Goal: Information Seeking & Learning: Check status

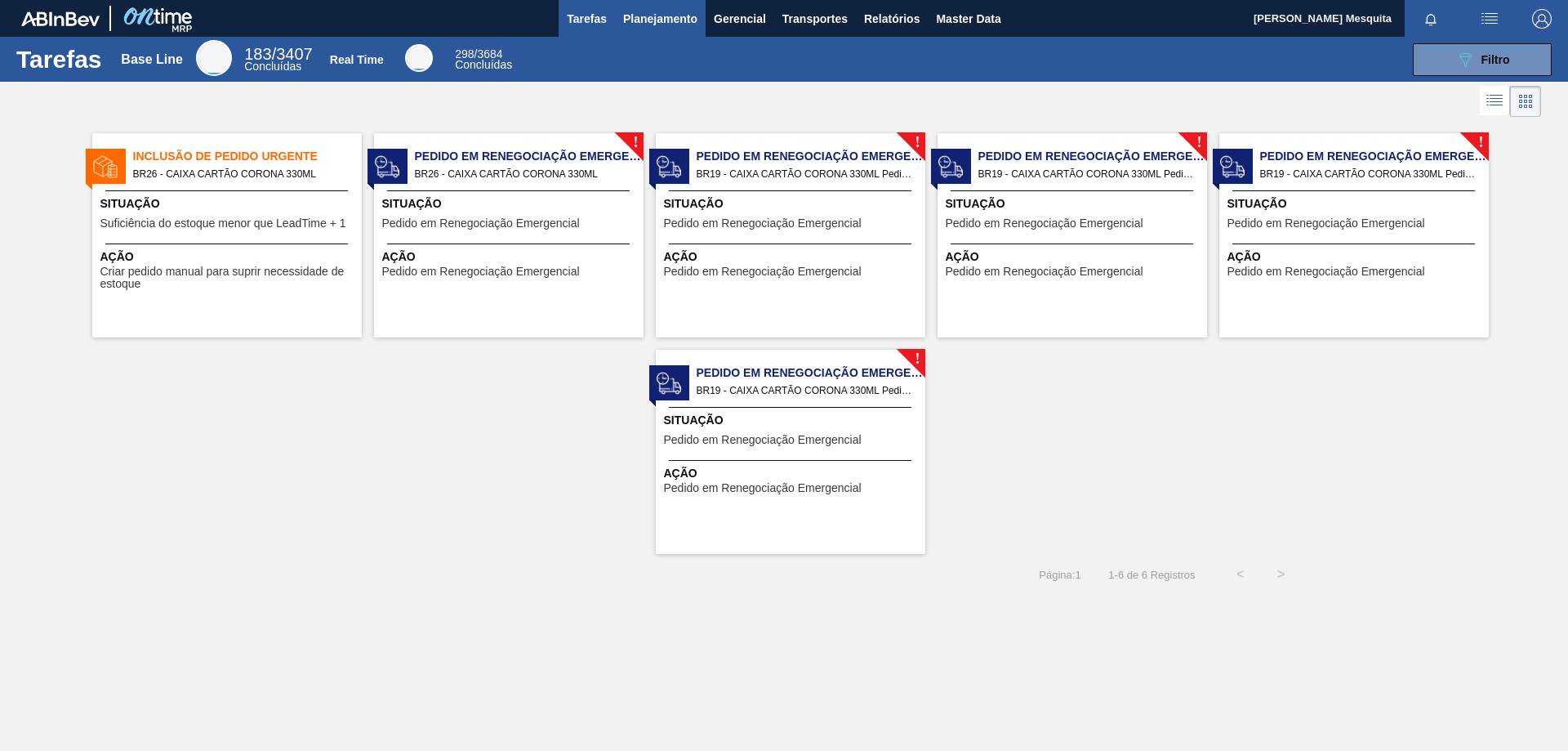
click at [626, 9] on span "Planejamento" at bounding box center [660, 19] width 75 height 20
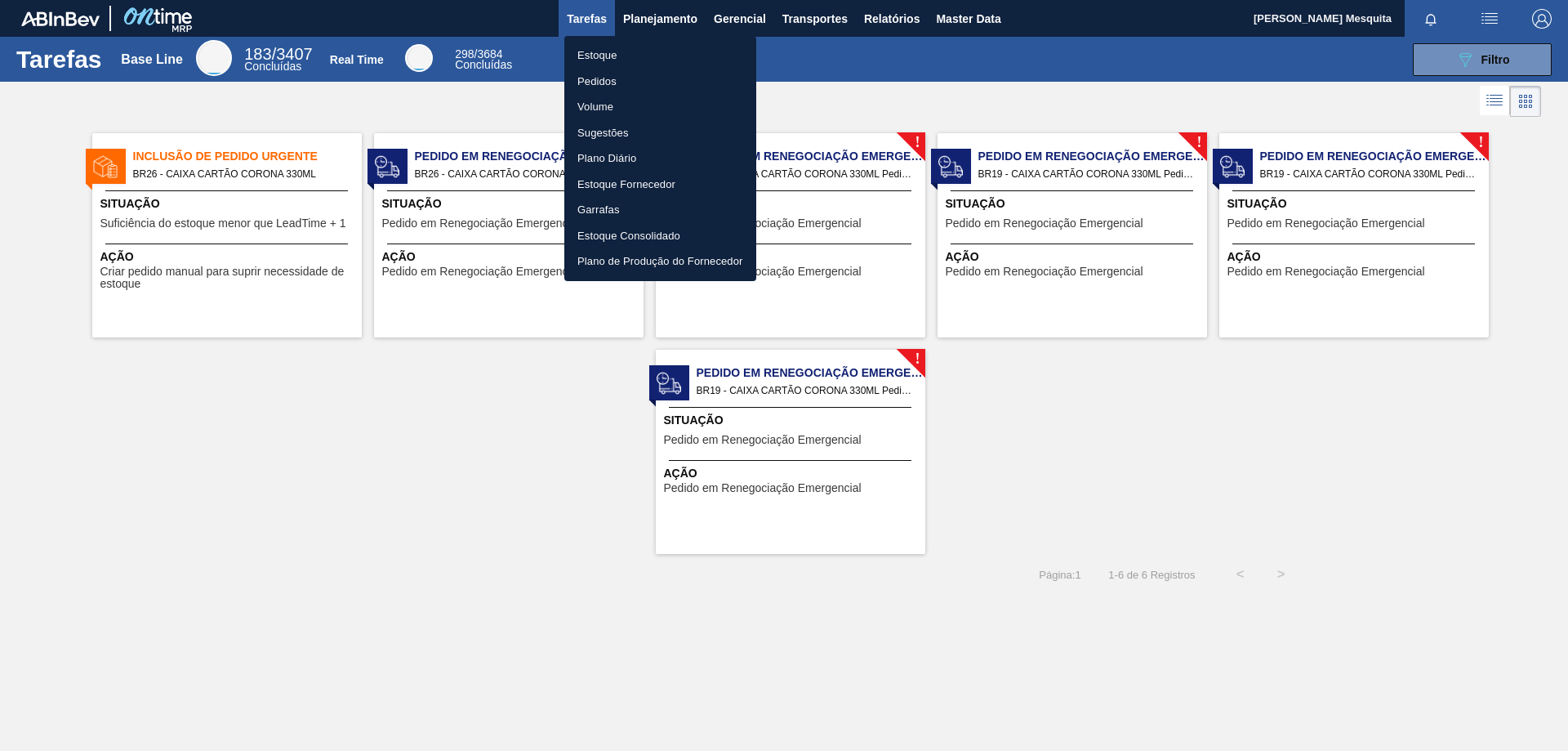
click at [622, 52] on li "Estoque" at bounding box center [660, 55] width 192 height 26
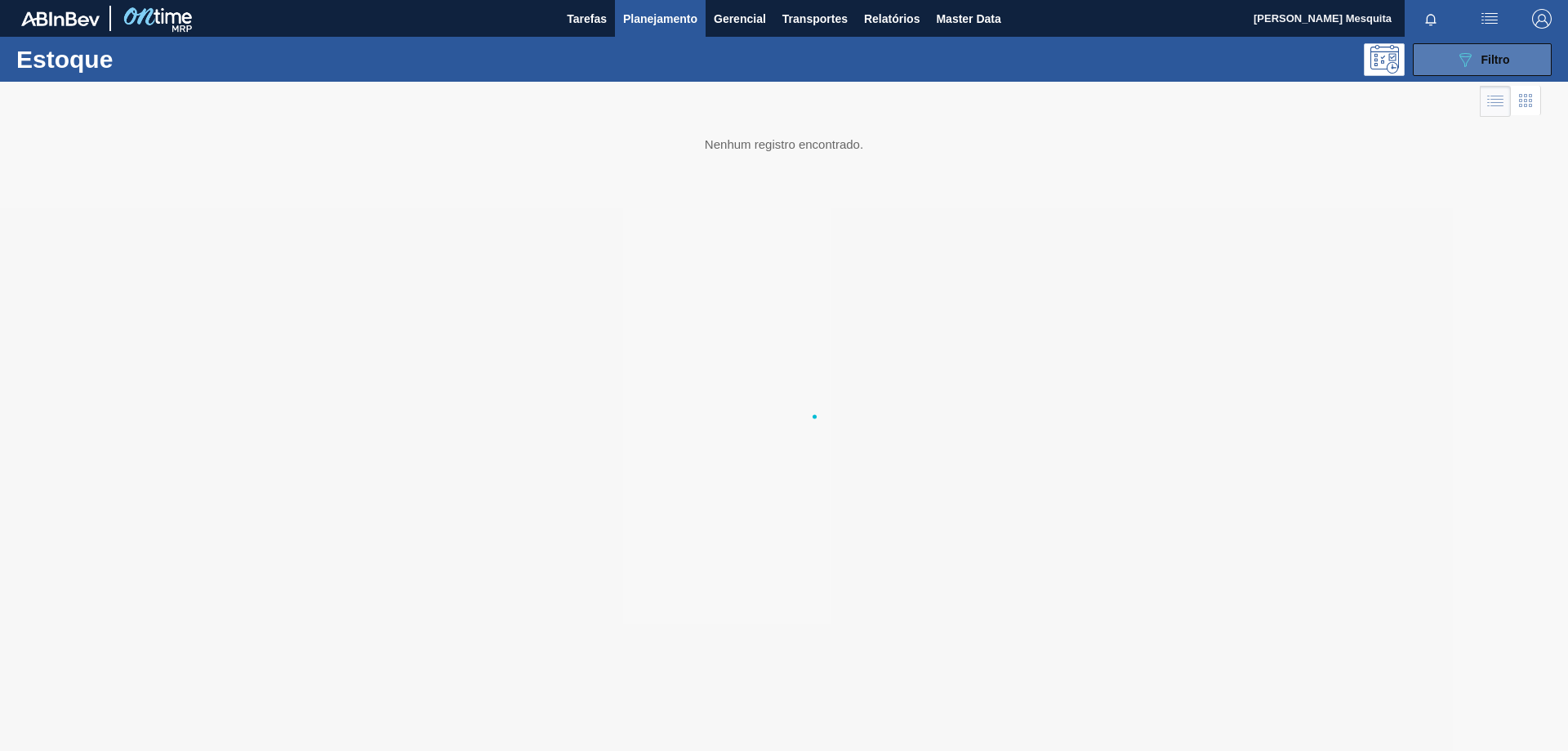
click at [1522, 58] on button "089F7B8B-B2A5-4AFE-B5C0-19BA573D28AC Filtro" at bounding box center [1482, 60] width 139 height 33
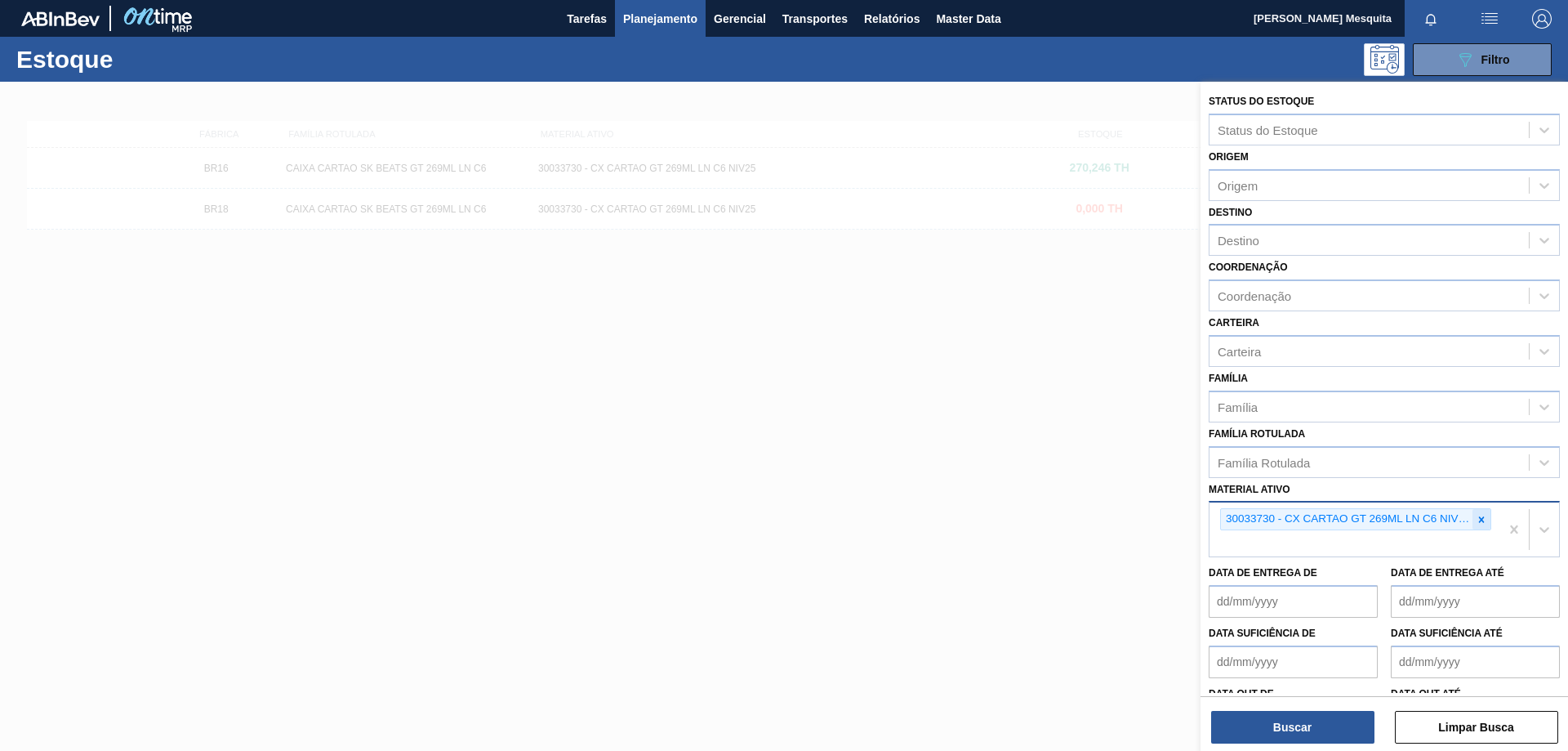
click at [1479, 520] on icon at bounding box center [1482, 519] width 5 height 5
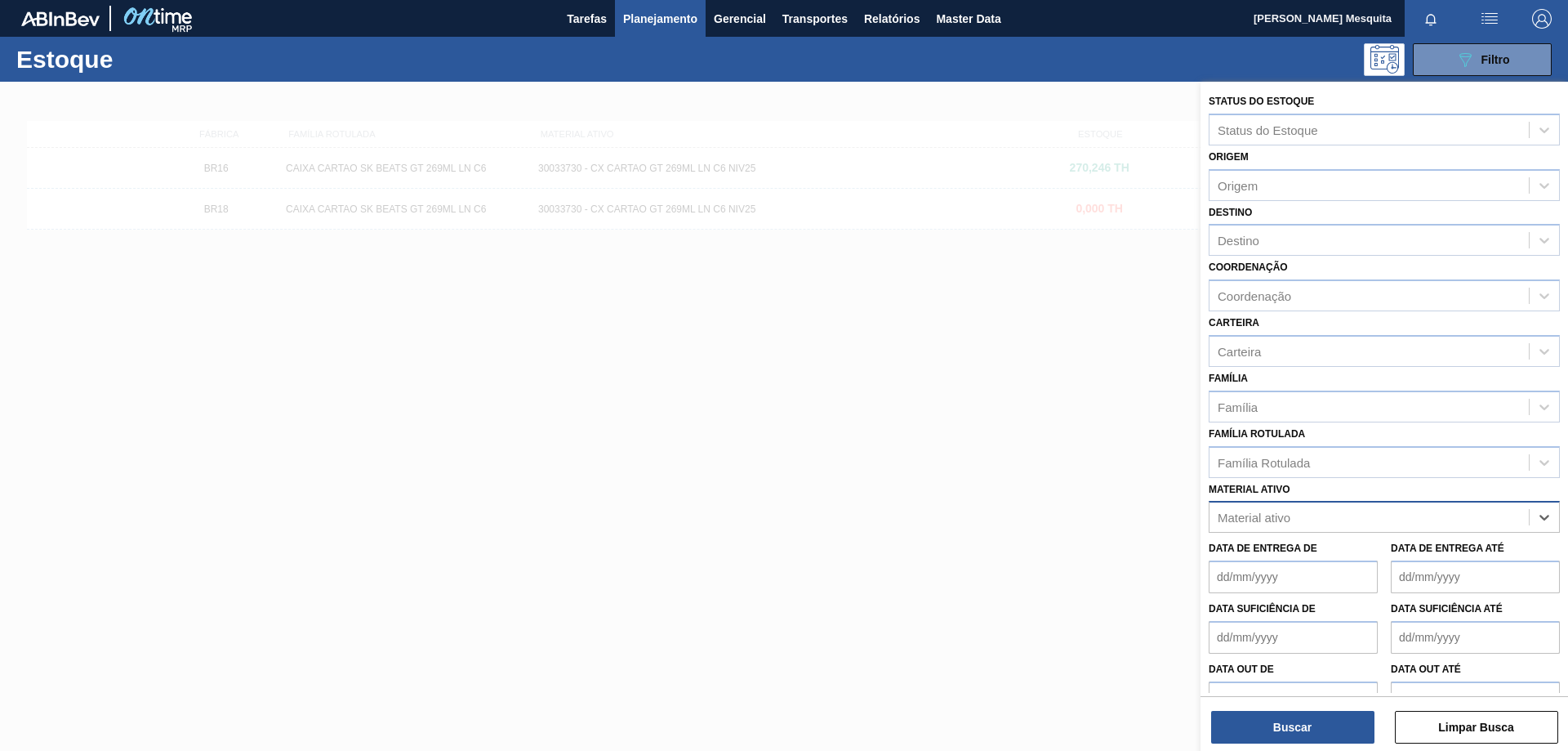
paste ativo "ROT NECK BEATS 269 RED MIX CX72MIL"
type ativo "ROT NECK BEATS 269 RED MIX CX72MIL"
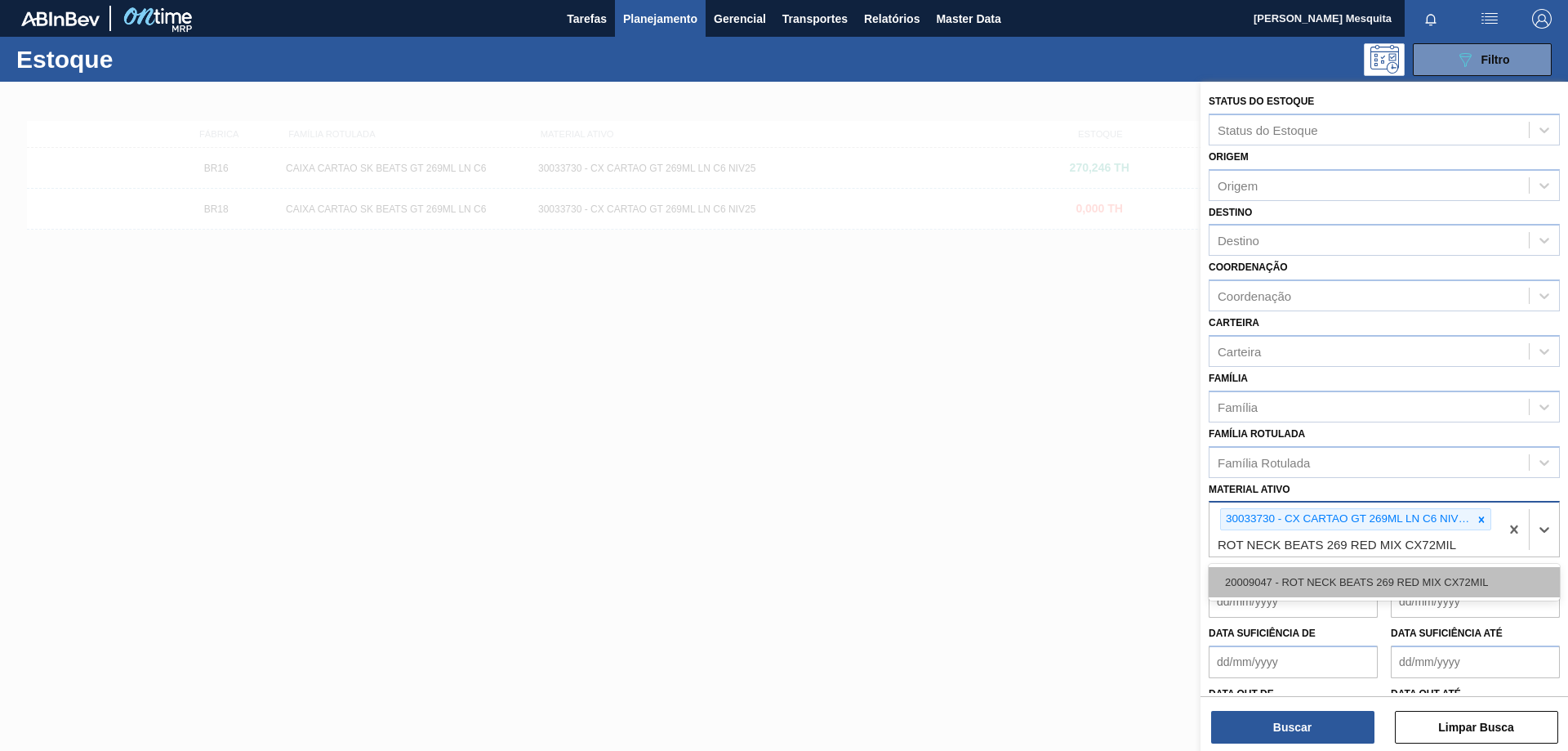
click at [1345, 572] on div "20009047 - ROT NECK BEATS 269 RED MIX CX72MIL" at bounding box center [1383, 582] width 351 height 30
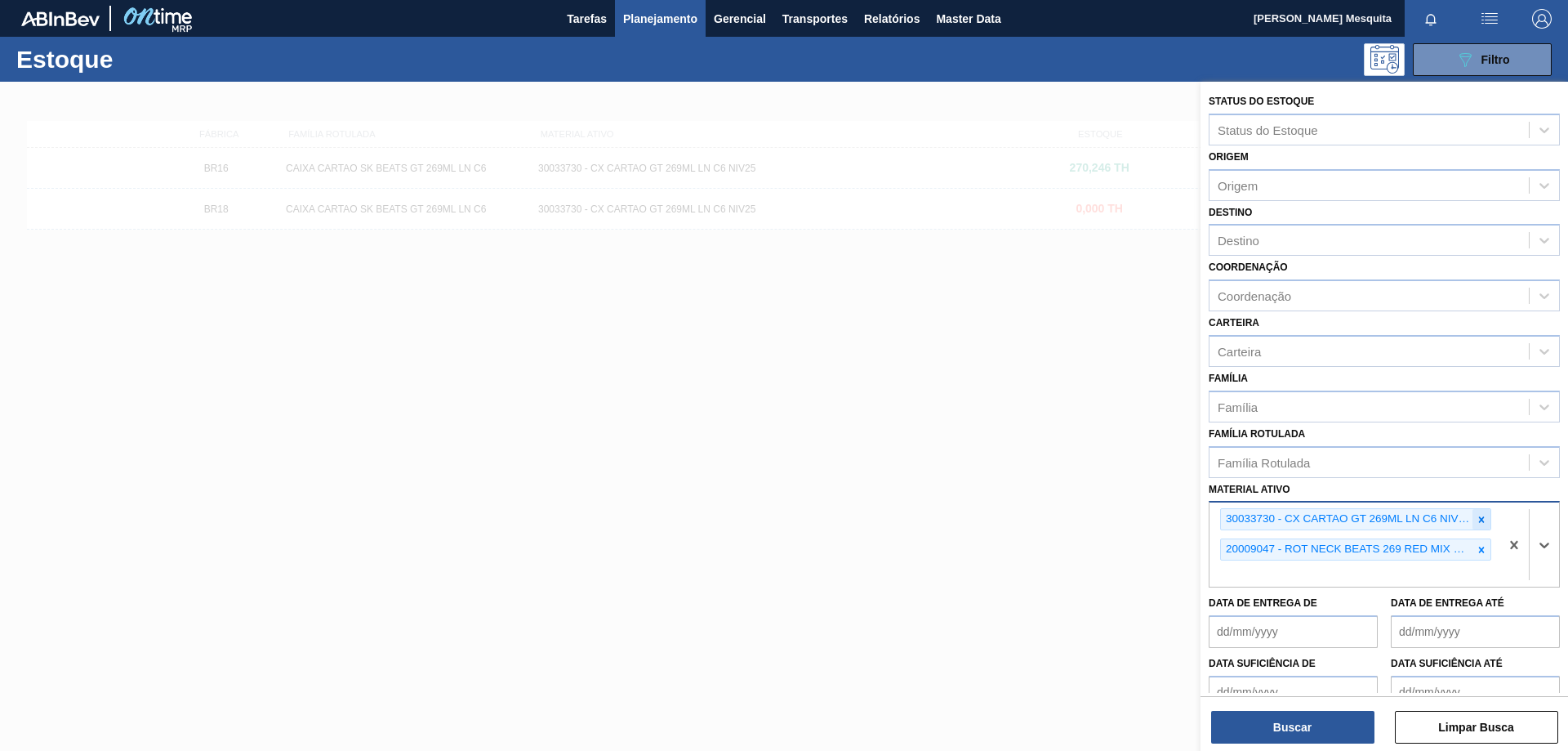
click at [1472, 520] on div at bounding box center [1481, 519] width 18 height 20
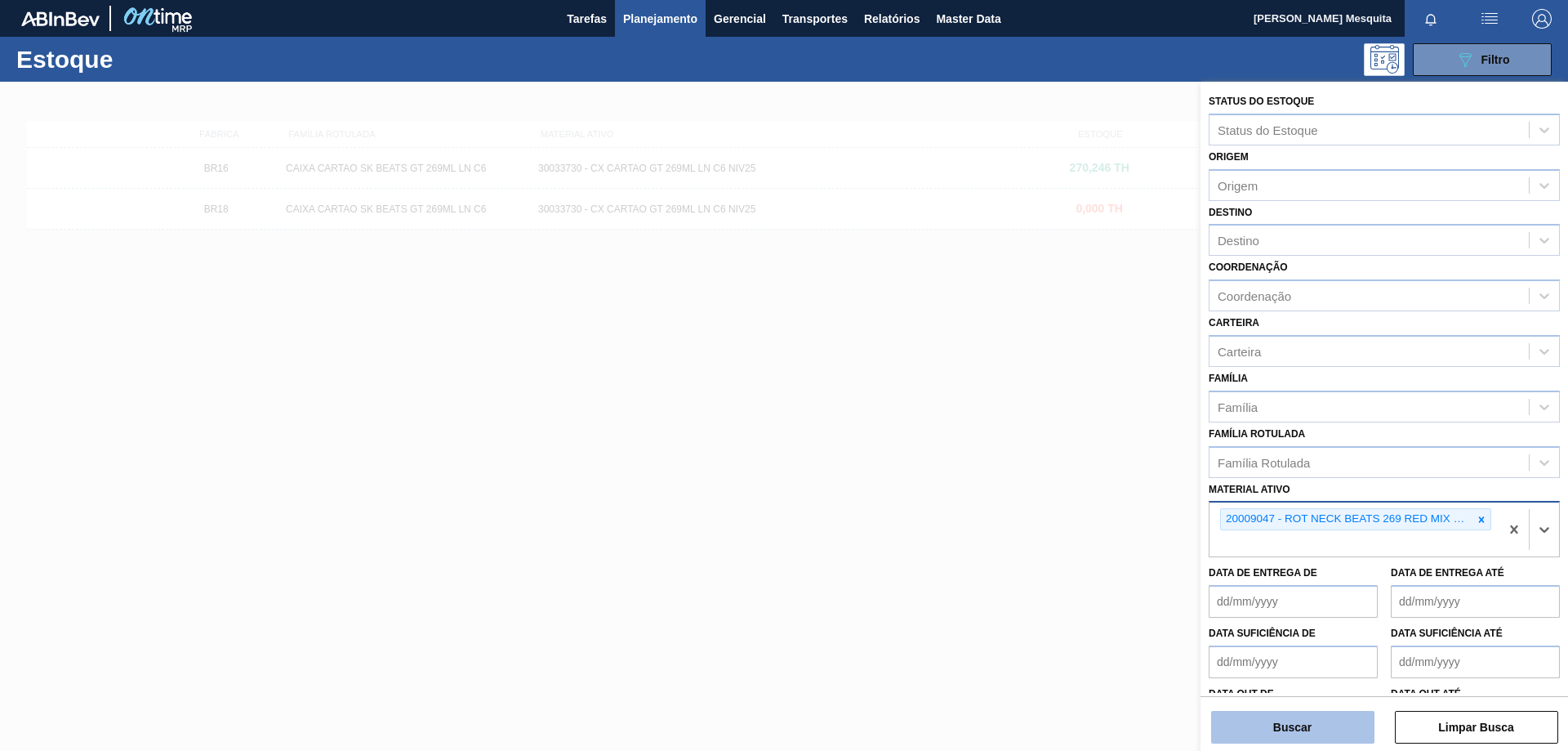
click at [1304, 723] on button "Buscar" at bounding box center [1293, 727] width 163 height 33
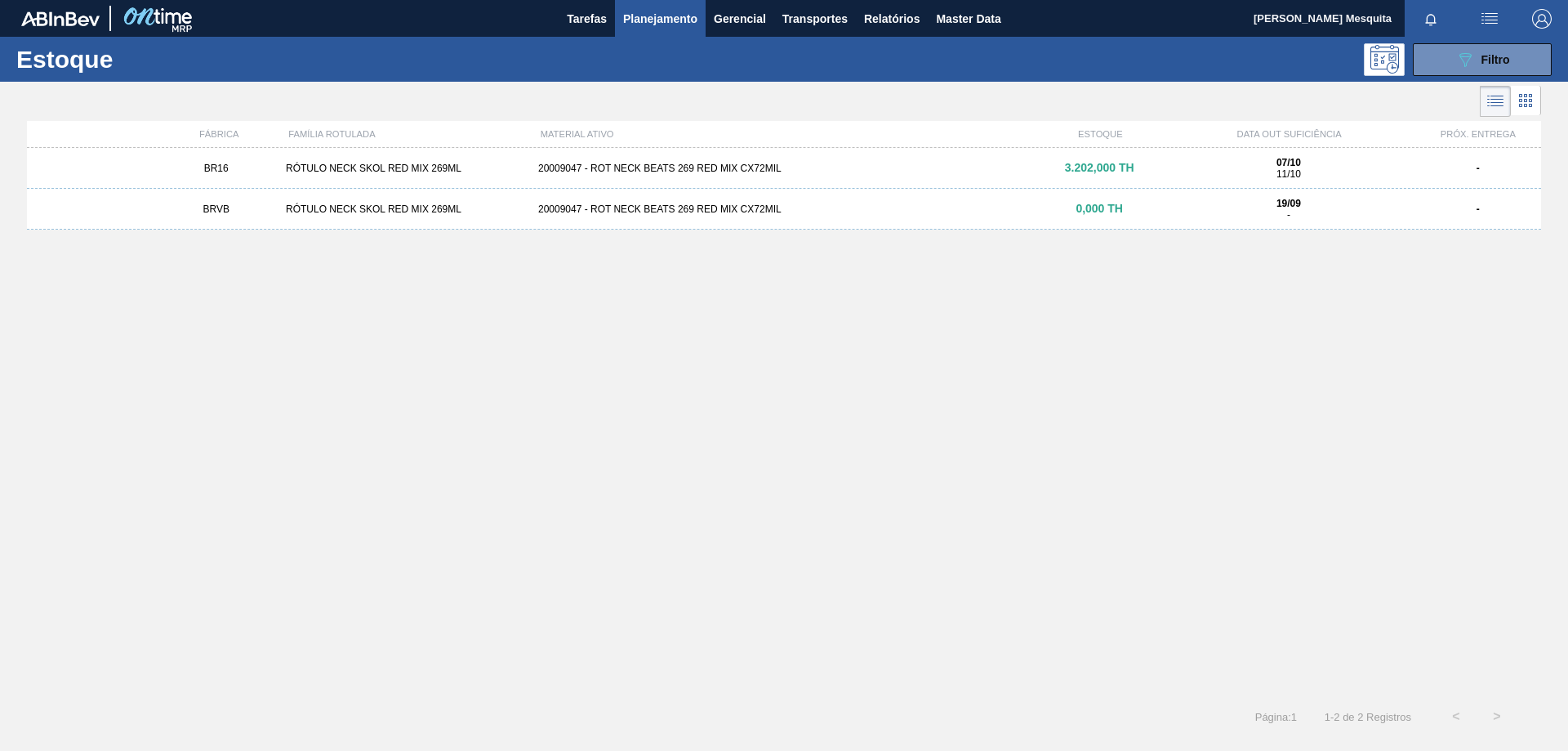
click at [757, 166] on div "20009047 - ROT NECK BEATS 269 RED MIX CX72MIL" at bounding box center [784, 168] width 505 height 12
